Goal: Task Accomplishment & Management: Use online tool/utility

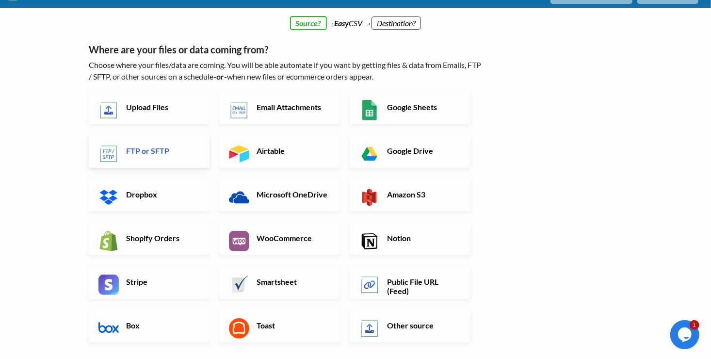
scroll to position [17, 0]
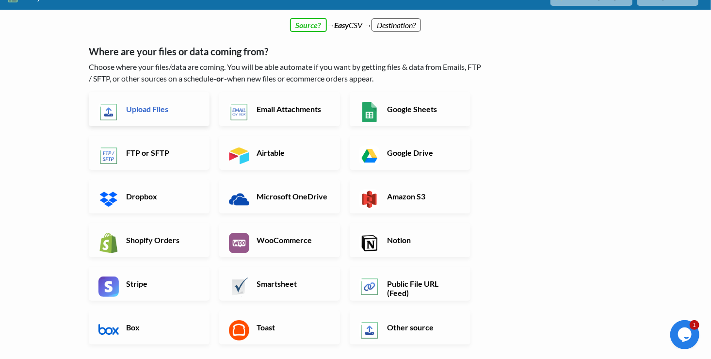
click at [132, 105] on h6 "Upload Files" at bounding box center [162, 108] width 76 height 9
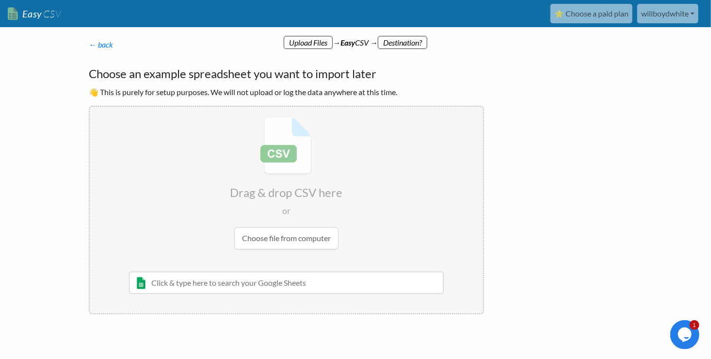
click at [290, 232] on input "file" at bounding box center [286, 183] width 393 height 153
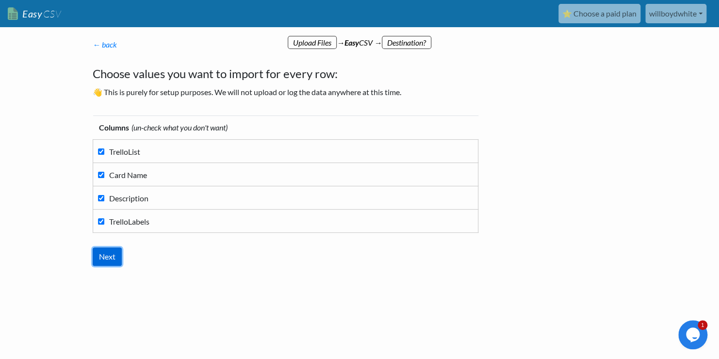
click at [121, 250] on input "Next" at bounding box center [107, 256] width 29 height 18
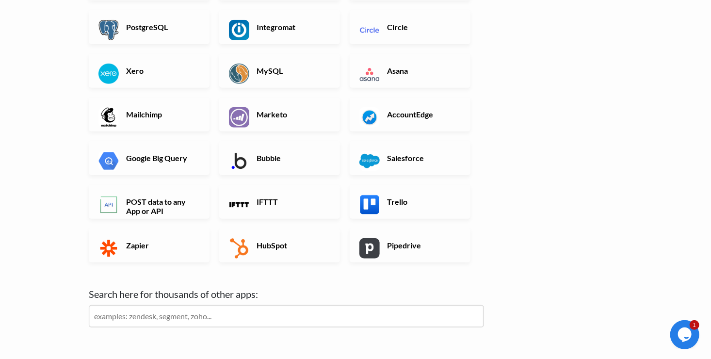
scroll to position [251, 0]
click at [375, 208] on img at bounding box center [369, 205] width 20 height 20
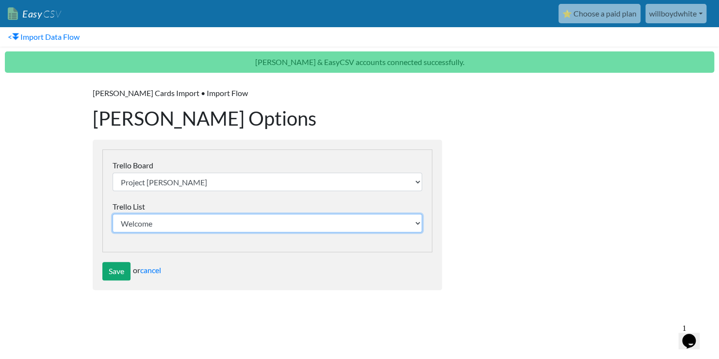
click at [162, 227] on select "Welcome Backlog Week 1: Setup and Orientation Week 2: Booking and Profiles Week…" at bounding box center [267, 223] width 309 height 18
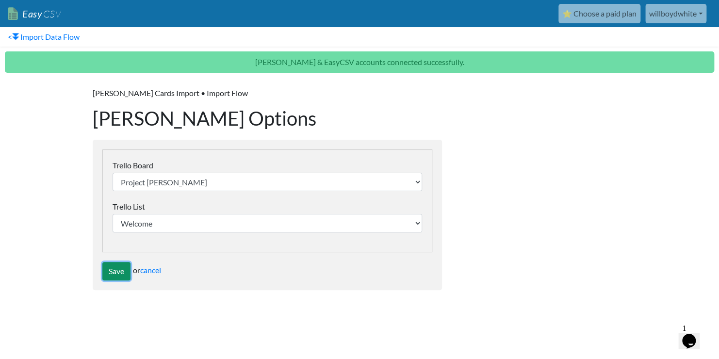
click at [115, 268] on input "Save" at bounding box center [116, 271] width 28 height 18
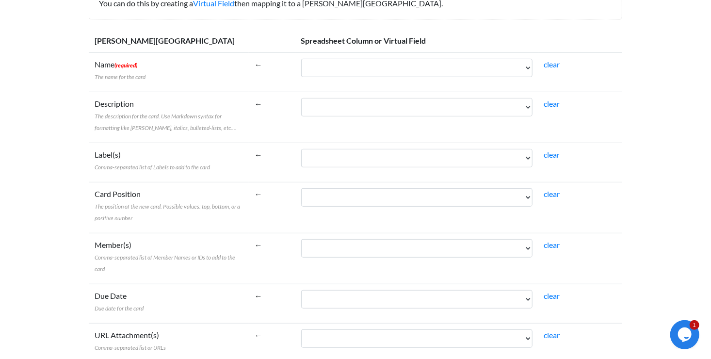
scroll to position [161, 0]
click at [346, 164] on select "TrelloList Card Name Description TrelloLabels" at bounding box center [416, 158] width 231 height 18
select select "cr_757709"
click at [301, 149] on select "TrelloList Card Name Description TrelloLabels" at bounding box center [416, 158] width 231 height 18
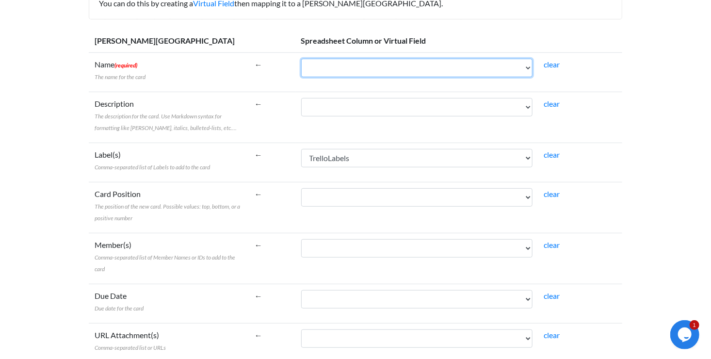
click at [327, 70] on select "TrelloList Card Name Description TrelloLabels" at bounding box center [416, 68] width 231 height 18
click at [66, 136] on body "Easy CSV ⭐ Choose a paid plan willboydwhite Willboydwhite All Flows All CSV Gen…" at bounding box center [355, 202] width 711 height 727
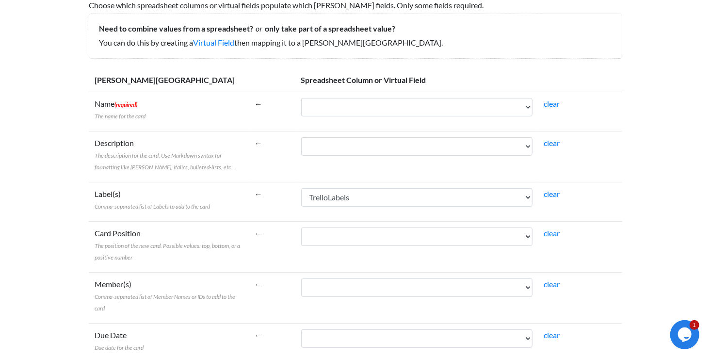
scroll to position [121, 0]
click at [313, 108] on select "TrelloList Card Name Description TrelloLabels" at bounding box center [416, 107] width 231 height 18
click at [301, 98] on select "TrelloList Card Name Description TrelloLabels" at bounding box center [416, 107] width 231 height 18
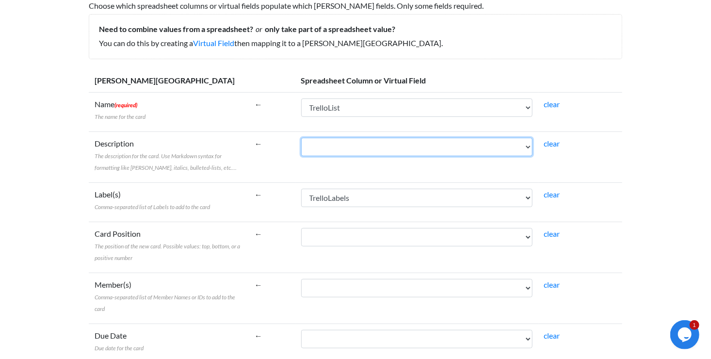
click at [324, 149] on select "TrelloList Card Name Description TrelloLabels" at bounding box center [416, 147] width 231 height 18
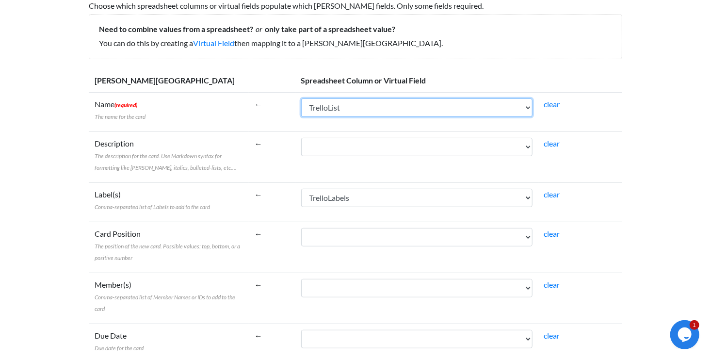
click at [365, 99] on select "TrelloList Card Name Description TrelloLabels" at bounding box center [416, 107] width 231 height 18
select select "cr_757707"
click at [301, 98] on select "TrelloList Card Name Description TrelloLabels" at bounding box center [416, 107] width 231 height 18
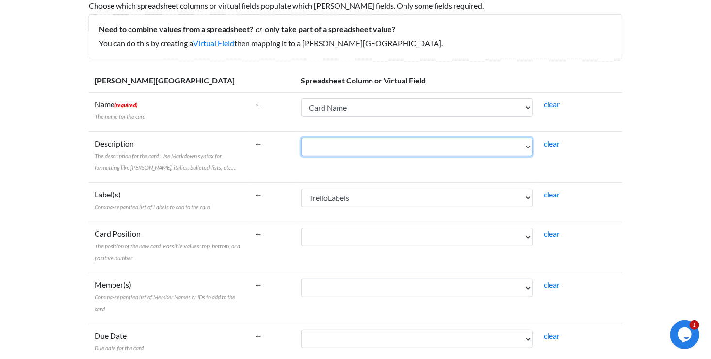
click at [332, 145] on select "TrelloList Card Name Description TrelloLabels" at bounding box center [416, 147] width 231 height 18
select select "cr_757708"
click at [301, 138] on select "TrelloList Card Name Description TrelloLabels" at bounding box center [416, 147] width 231 height 18
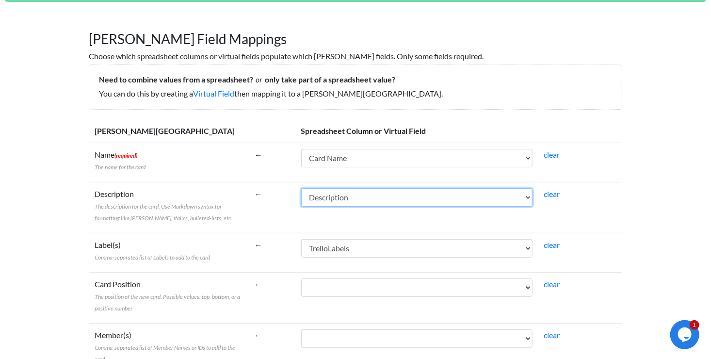
scroll to position [70, 0]
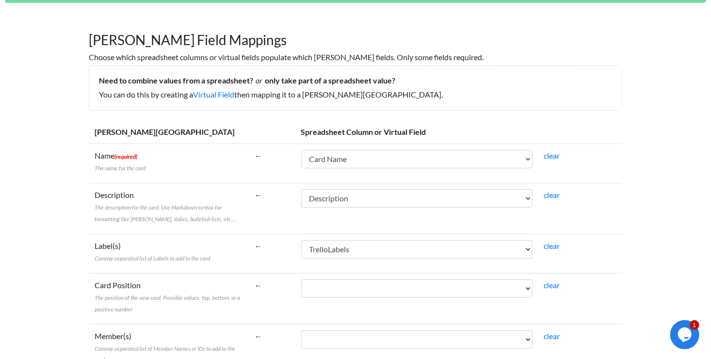
click at [366, 131] on th "Spreadsheet Column or Virtual Field" at bounding box center [458, 132] width 327 height 24
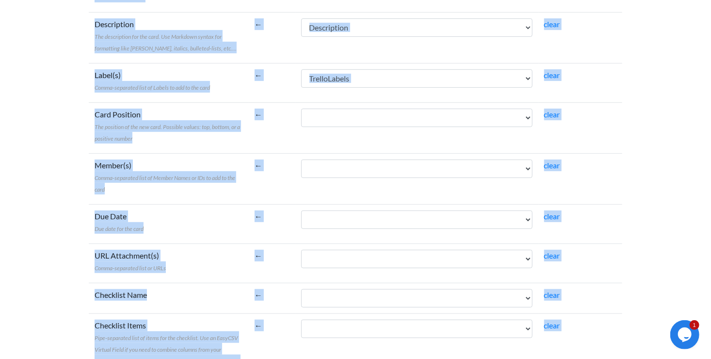
scroll to position [367, 0]
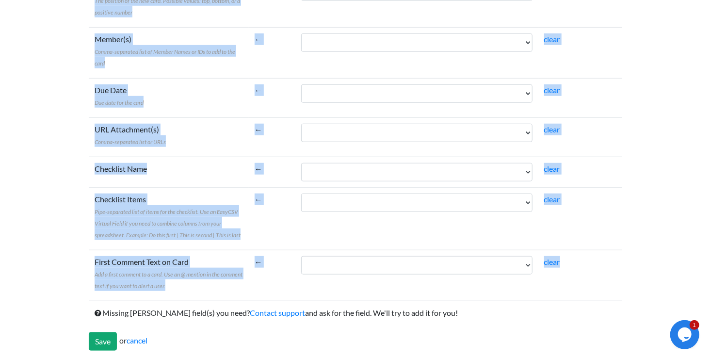
drag, startPoint x: 71, startPoint y: 134, endPoint x: 614, endPoint y: 276, distance: 560.5
copy form "Trello Field Spreadsheet Column or Virtual Field Name (required) The name for t…"
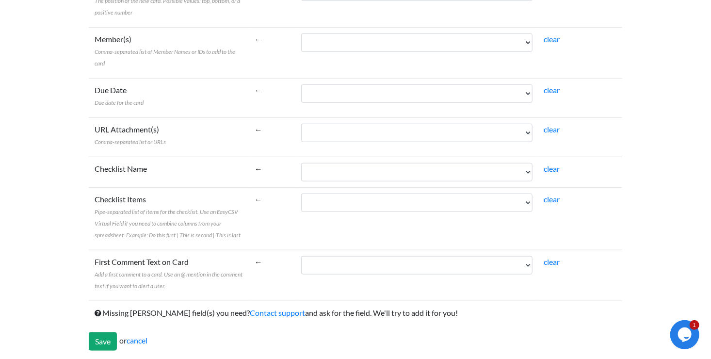
click at [631, 195] on div "Trello Field Spreadsheet Column or Virtual Field Name (required) The name for t…" at bounding box center [355, 87] width 553 height 547
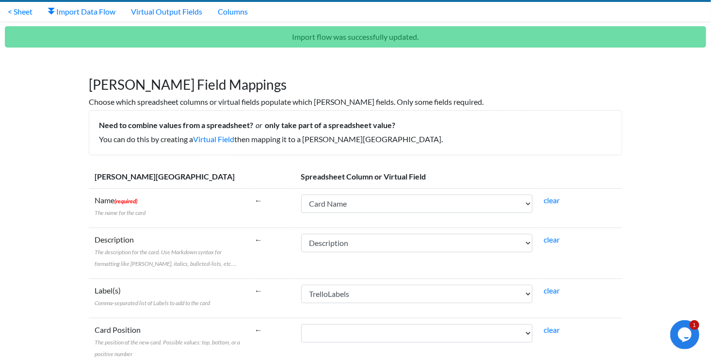
scroll to position [25, 0]
click at [127, 124] on h5 "Need to combine values from a spreadsheet? or only take part of a spreadsheet v…" at bounding box center [355, 124] width 513 height 9
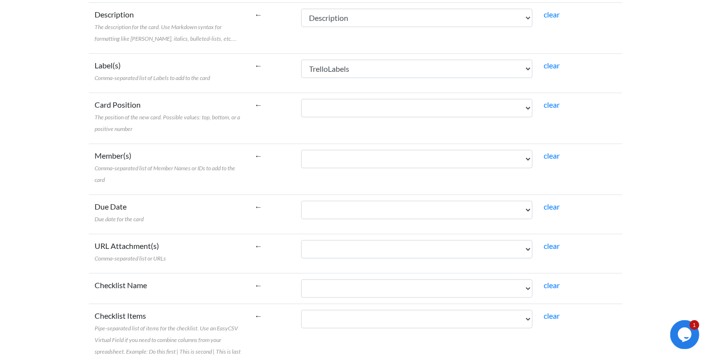
scroll to position [367, 0]
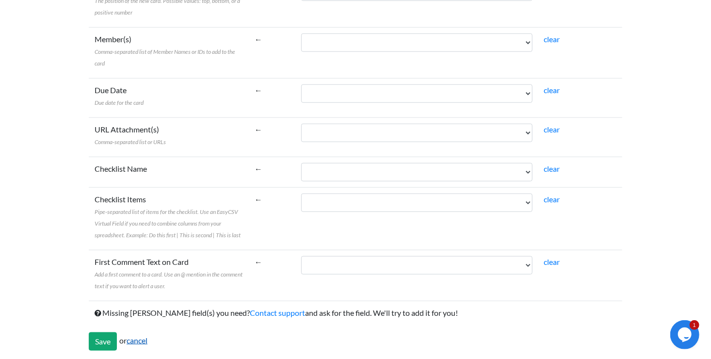
click at [134, 339] on link "cancel" at bounding box center [137, 340] width 21 height 9
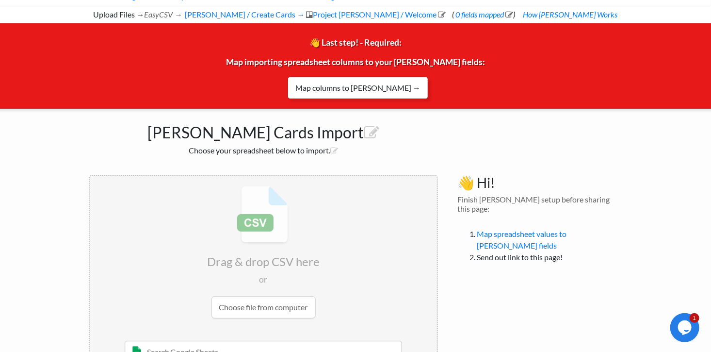
scroll to position [49, 0]
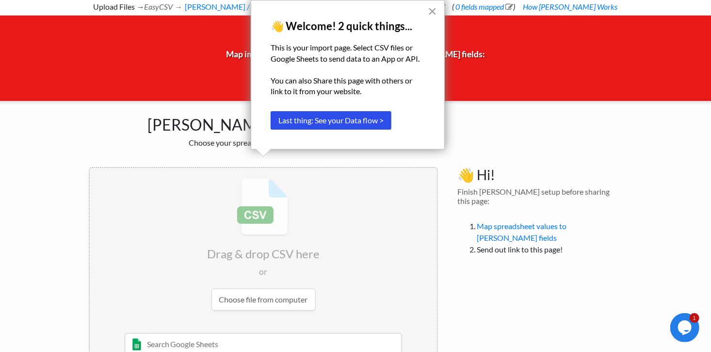
click at [375, 87] on p "You can also Share this page with others or link to it from your website." at bounding box center [348, 86] width 154 height 22
click at [430, 10] on button "×" at bounding box center [432, 11] width 9 height 16
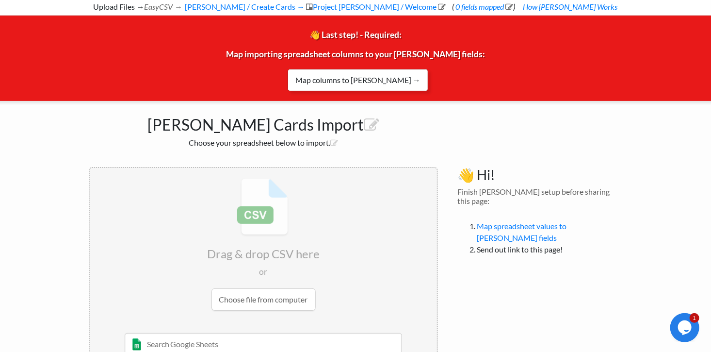
click at [383, 76] on link "Map columns to Trello →" at bounding box center [358, 80] width 141 height 22
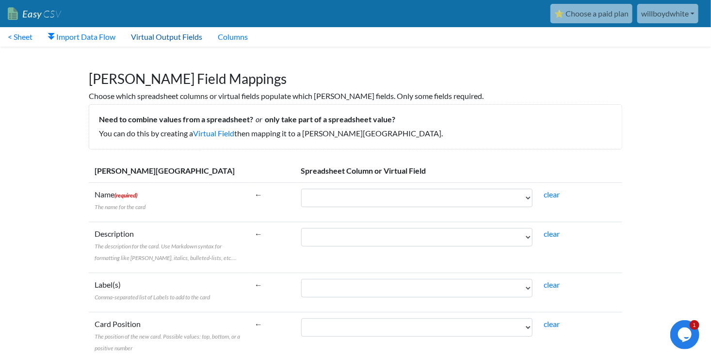
click at [184, 38] on link "Virtual Output Fields" at bounding box center [166, 36] width 87 height 19
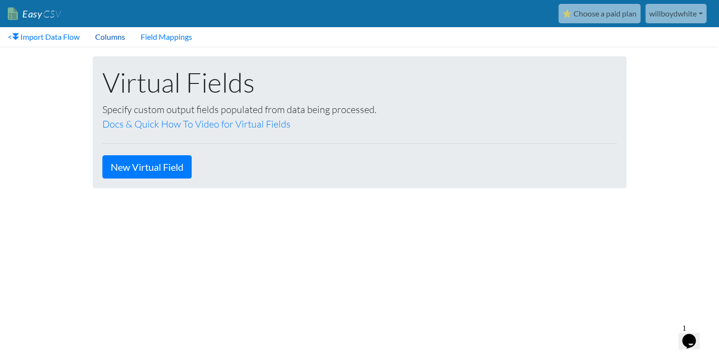
click at [118, 33] on link "Columns" at bounding box center [110, 36] width 46 height 19
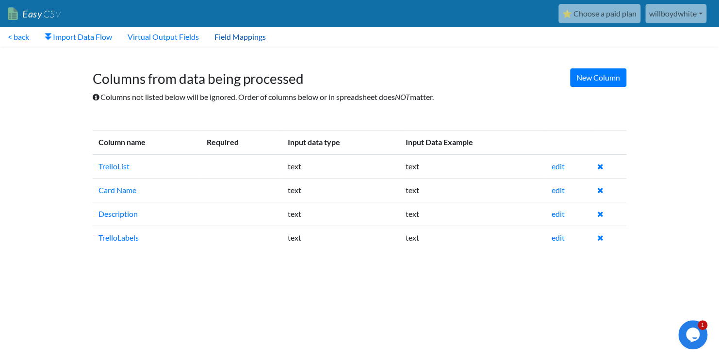
click at [240, 37] on link "Field Mappings" at bounding box center [240, 36] width 67 height 19
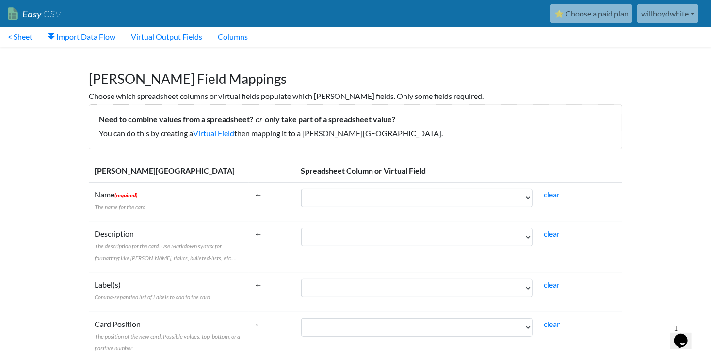
click at [64, 26] on nav "Easy CSV ⭐ Choose a paid plan [GEOGRAPHIC_DATA] Willboydwhite All Flows All CSV…" at bounding box center [355, 13] width 711 height 27
click at [67, 32] on link "Import Data Flow" at bounding box center [81, 36] width 83 height 19
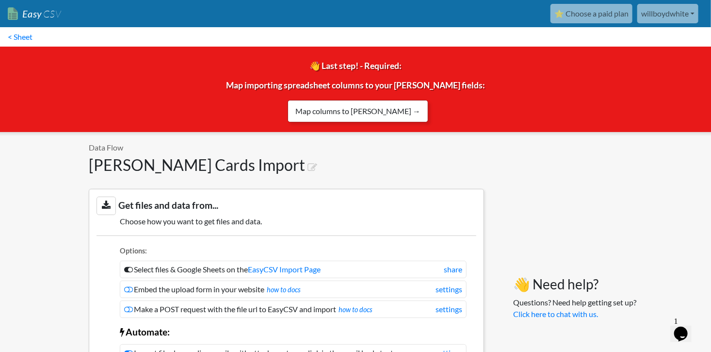
click at [326, 113] on link "Map columns to Trello →" at bounding box center [358, 111] width 141 height 22
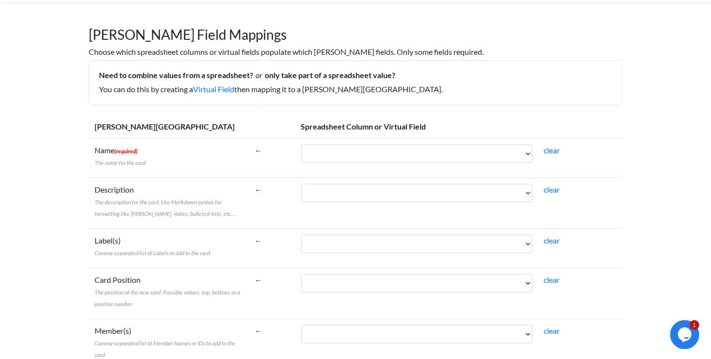
scroll to position [45, 0]
click at [338, 161] on select "TrelloList Card Name Description TrelloLabels" at bounding box center [416, 153] width 231 height 18
select select "cr_757707"
click at [301, 144] on select "TrelloList Card Name Description TrelloLabels" at bounding box center [416, 153] width 231 height 18
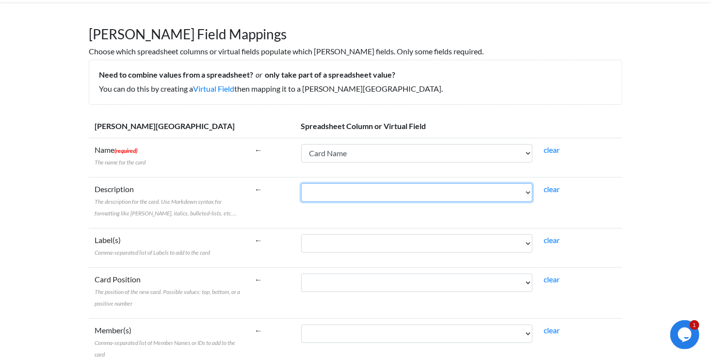
click at [321, 190] on select "TrelloList Card Name Description TrelloLabels" at bounding box center [416, 192] width 231 height 18
select select "cr_757708"
click at [301, 183] on select "TrelloList Card Name Description TrelloLabels" at bounding box center [416, 192] width 231 height 18
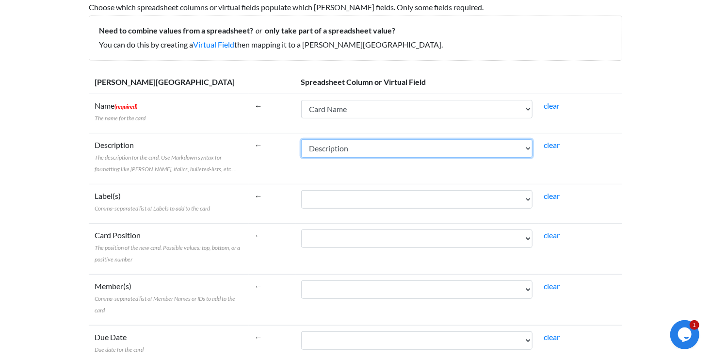
scroll to position [87, 0]
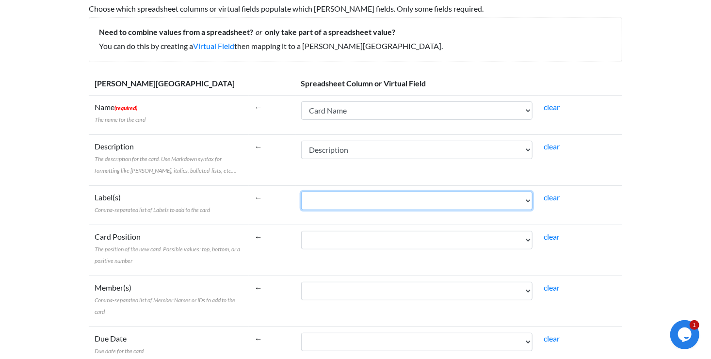
click at [316, 200] on select "TrelloList Card Name Description TrelloLabels" at bounding box center [416, 201] width 231 height 18
select select "cr_757709"
click at [301, 192] on select "TrelloList Card Name Description TrelloLabels" at bounding box center [416, 201] width 231 height 18
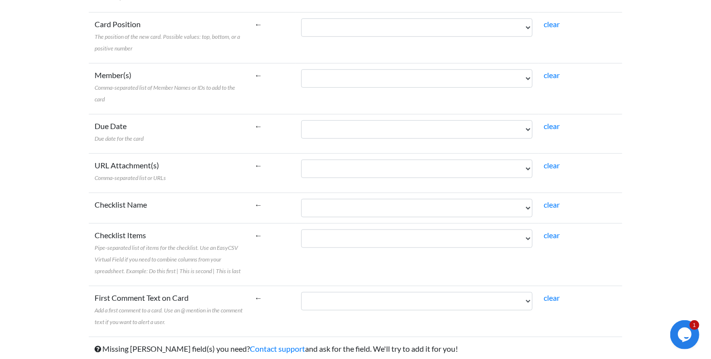
scroll to position [336, 0]
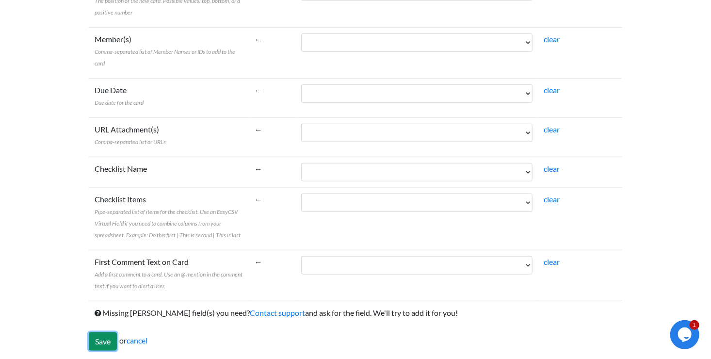
click at [107, 337] on input "Save" at bounding box center [103, 341] width 28 height 18
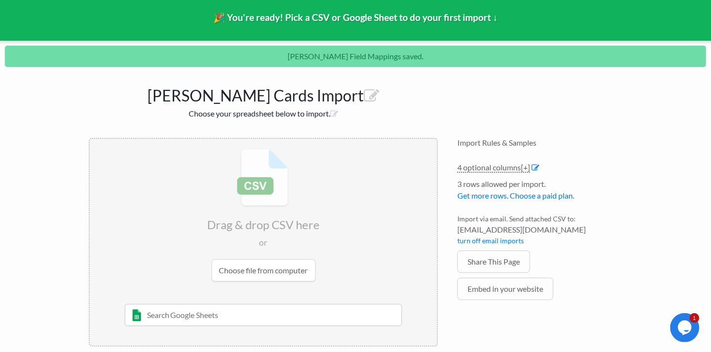
scroll to position [69, 0]
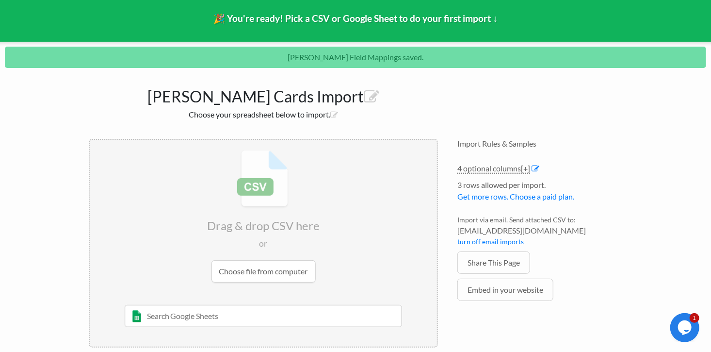
click at [249, 271] on input "file" at bounding box center [263, 216] width 347 height 153
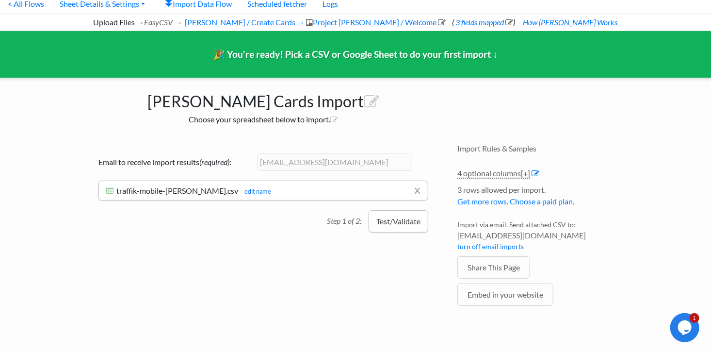
click at [377, 221] on button "Test/Validate" at bounding box center [399, 221] width 60 height 22
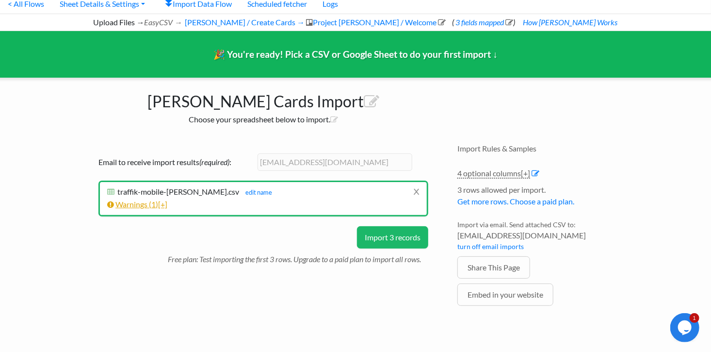
click at [167, 205] on span "[+]" at bounding box center [162, 203] width 9 height 9
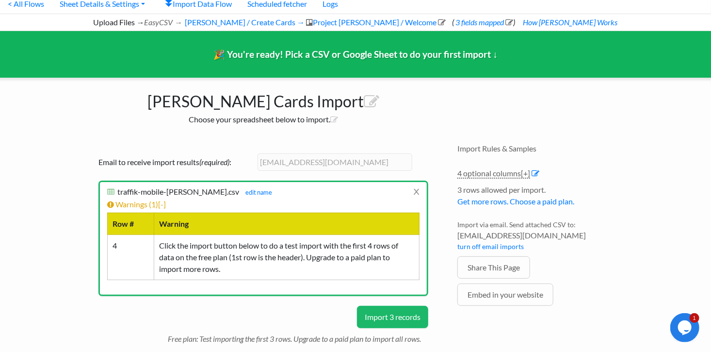
scroll to position [49, 0]
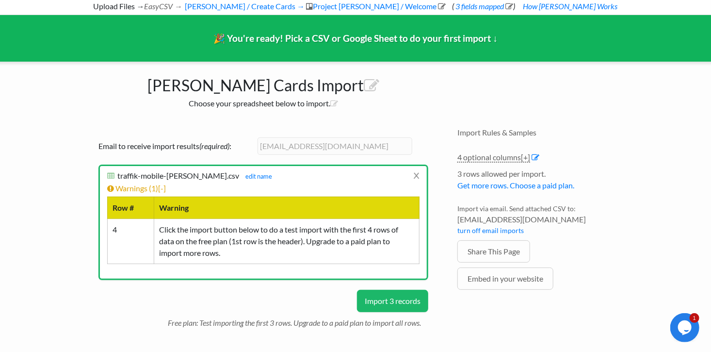
click at [361, 296] on button "Import 3 records" at bounding box center [392, 301] width 71 height 22
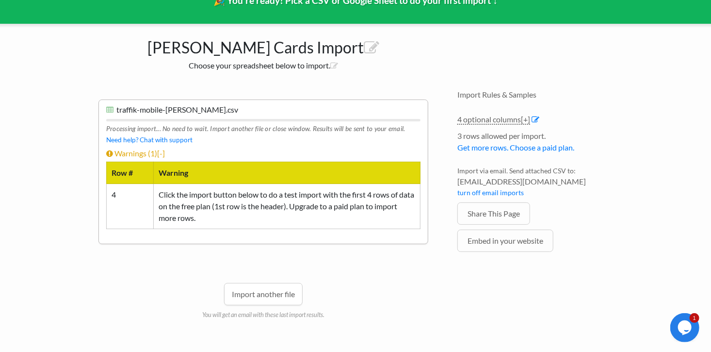
scroll to position [87, 0]
